Goal: Information Seeking & Learning: Stay updated

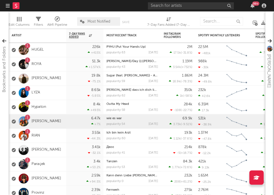
click at [64, 89] on div "1 LYZA" at bounding box center [37, 93] width 57 height 14
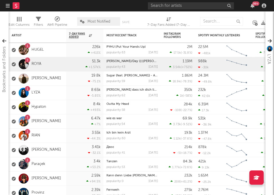
click at [63, 63] on div "1 ROYA" at bounding box center [37, 64] width 57 height 14
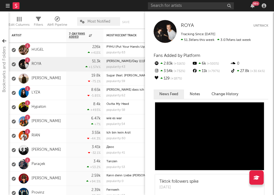
scroll to position [30, 0]
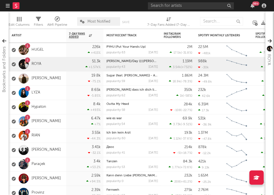
click at [71, 122] on div "6.47k +7 %" at bounding box center [85, 122] width 32 height 14
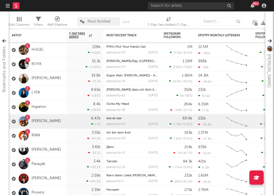
scroll to position [0, 0]
click at [61, 63] on div "1 ROYA" at bounding box center [37, 64] width 57 height 14
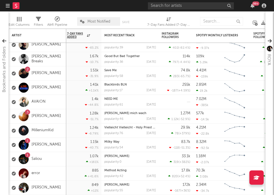
click at [66, 79] on div "1.51k -31.9 %" at bounding box center [82, 73] width 37 height 14
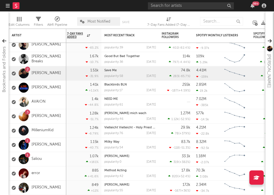
click at [65, 146] on div "1 [PERSON_NAME]" at bounding box center [37, 145] width 57 height 14
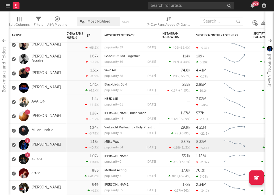
click at [72, 157] on div "1.07k +161 %" at bounding box center [83, 159] width 32 height 14
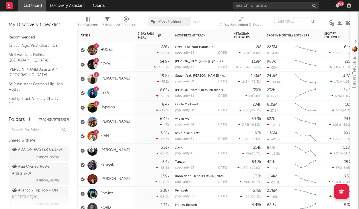
click at [131, 61] on div "1 ROYA" at bounding box center [106, 64] width 57 height 14
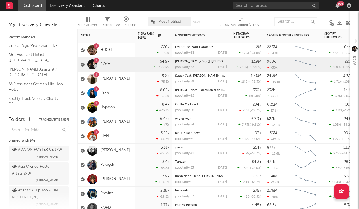
click at [133, 89] on div "1 LYZA" at bounding box center [106, 93] width 57 height 14
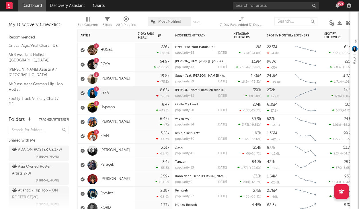
click at [142, 132] on div "3.55k -44.3 %" at bounding box center [154, 136] width 32 height 14
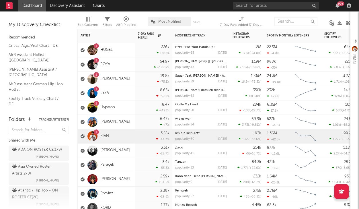
click at [135, 66] on div "54.9k +1.66k %" at bounding box center [153, 64] width 37 height 14
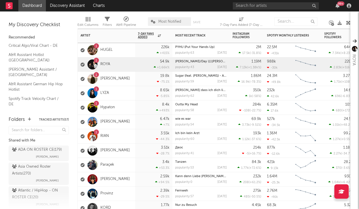
click at [145, 58] on div "54.9k +1.66k %" at bounding box center [154, 64] width 32 height 14
click at [132, 101] on div "1 Hypaton" at bounding box center [106, 107] width 57 height 14
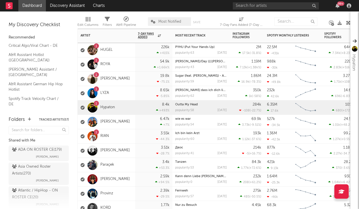
click at [128, 77] on div "1 Robin Schulz" at bounding box center [106, 79] width 57 height 14
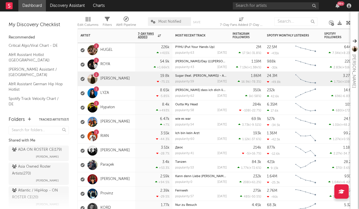
click at [138, 51] on div "226k +415 %" at bounding box center [154, 50] width 32 height 14
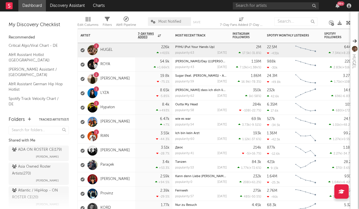
click at [133, 95] on div "1 LYZA" at bounding box center [106, 93] width 57 height 14
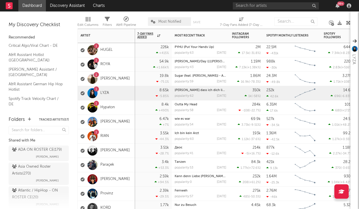
click at [138, 65] on div "54.9k +1.66k %" at bounding box center [153, 64] width 32 height 14
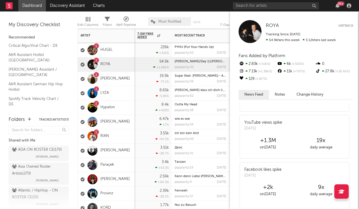
scroll to position [237, 0]
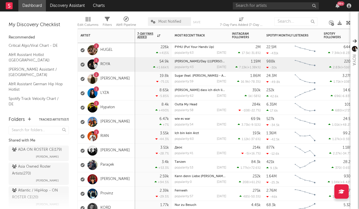
click at [126, 91] on div "1 LYZA" at bounding box center [106, 93] width 57 height 14
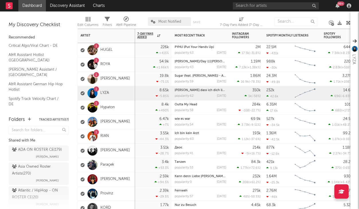
scroll to position [0, 0]
click at [142, 83] on div "19.8k -75.1 %" at bounding box center [153, 79] width 32 height 14
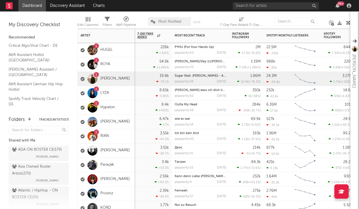
click at [143, 139] on div "3.55k -44.3 %" at bounding box center [153, 136] width 32 height 14
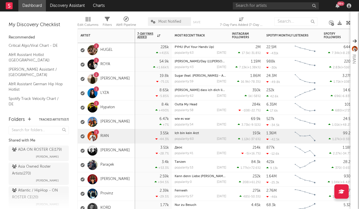
click at [125, 66] on div "1 ROYA" at bounding box center [106, 64] width 57 height 14
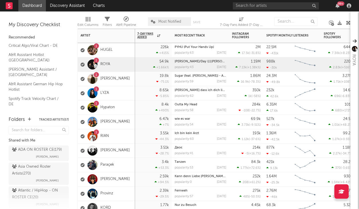
click at [128, 90] on div "1 LYZA" at bounding box center [106, 93] width 57 height 14
